Goal: Task Accomplishment & Management: Complete application form

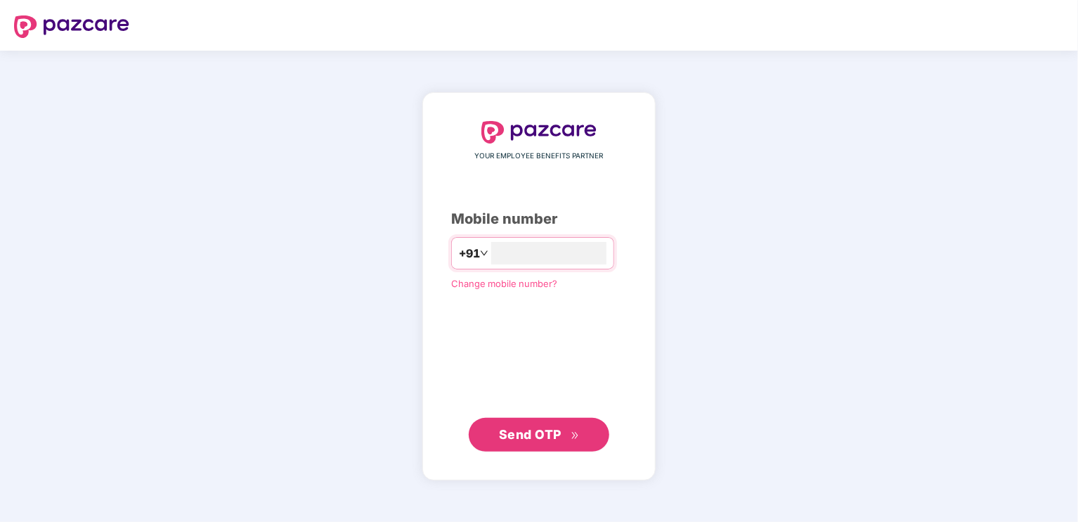
type input "**********"
click at [550, 432] on span "Send OTP" at bounding box center [530, 433] width 63 height 15
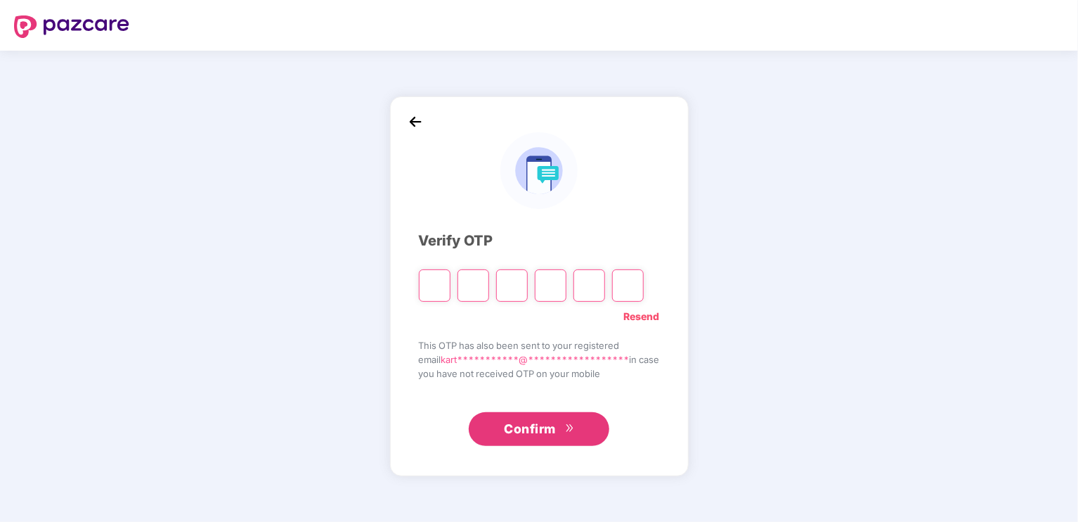
type input "*"
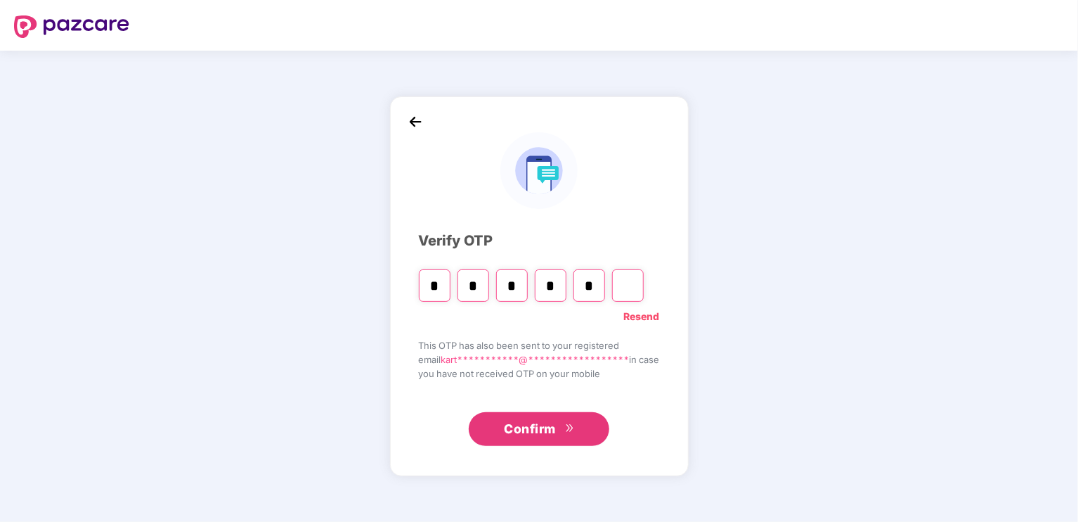
type input "*"
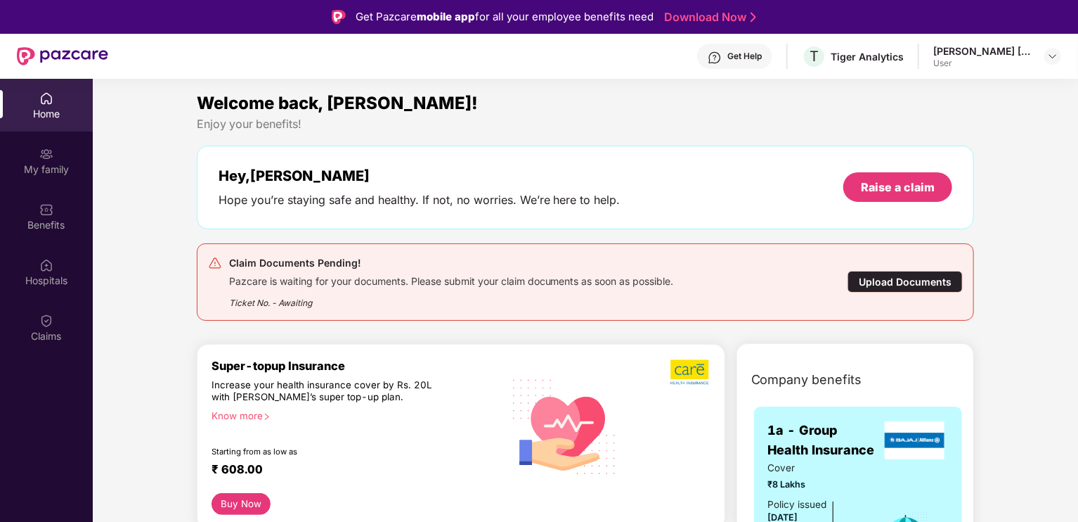
click at [891, 278] on div "Upload Documents" at bounding box center [905, 282] width 115 height 22
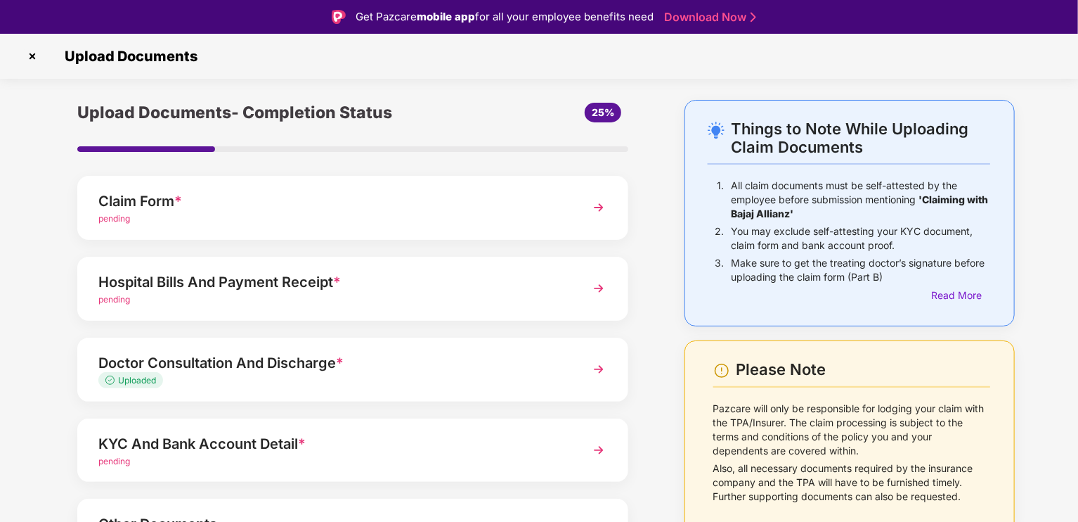
click at [600, 282] on img at bounding box center [598, 288] width 25 height 25
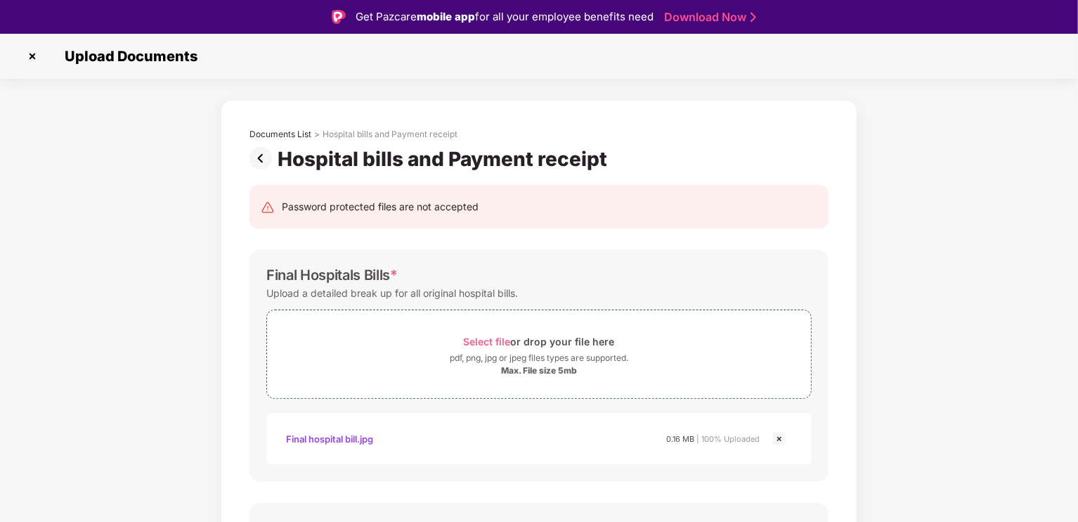
click at [256, 161] on img at bounding box center [264, 158] width 28 height 22
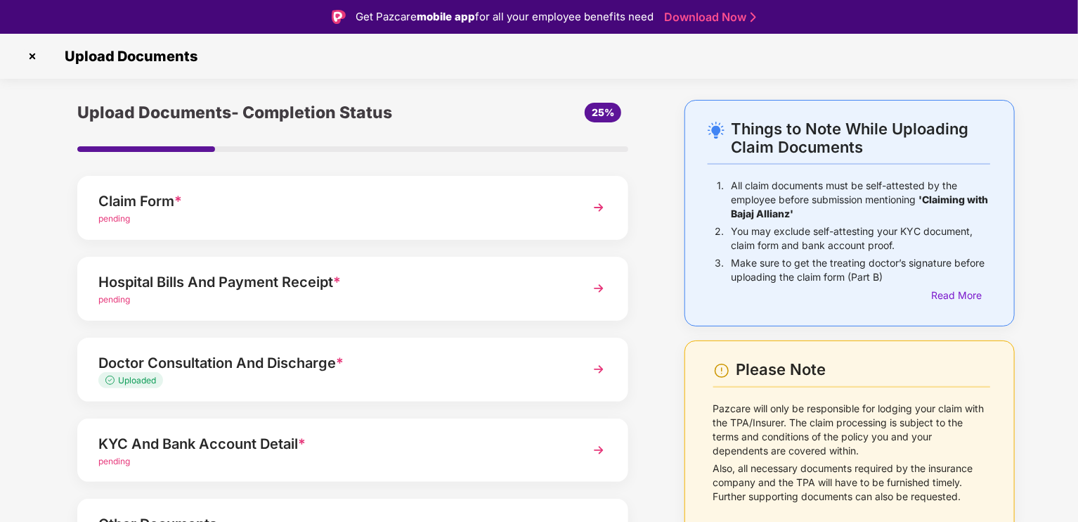
scroll to position [100, 0]
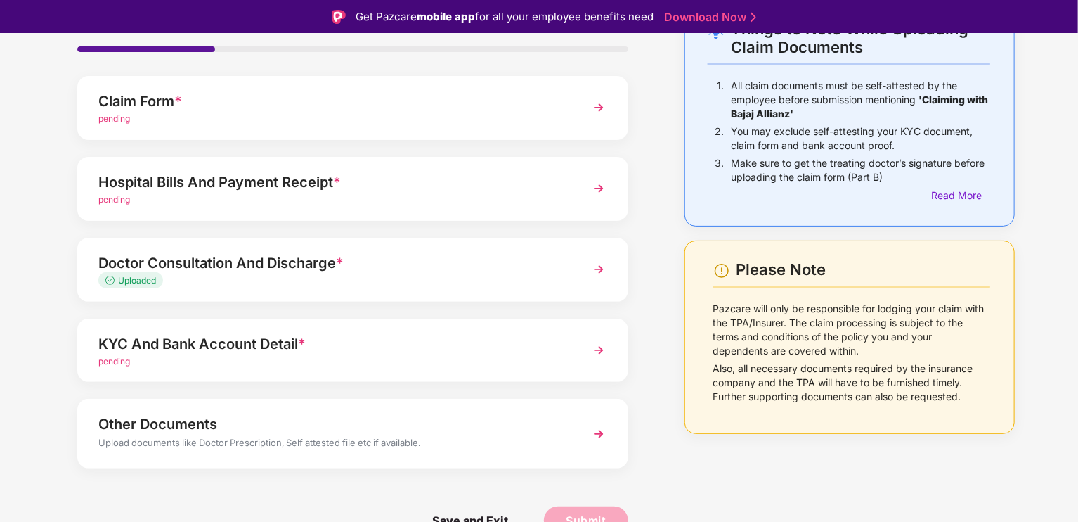
click at [600, 344] on img at bounding box center [598, 349] width 25 height 25
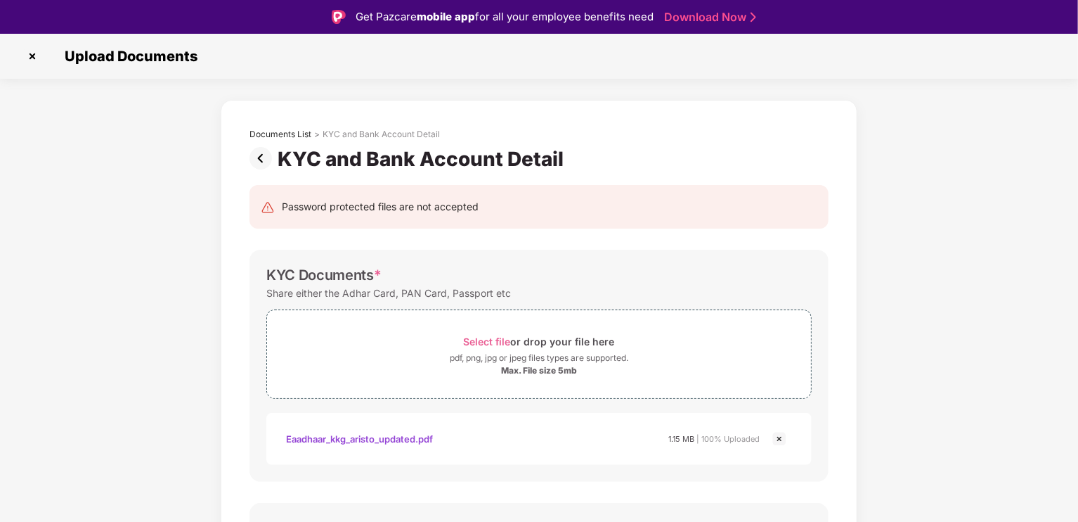
click at [261, 153] on img at bounding box center [264, 158] width 28 height 22
